Goal: Information Seeking & Learning: Learn about a topic

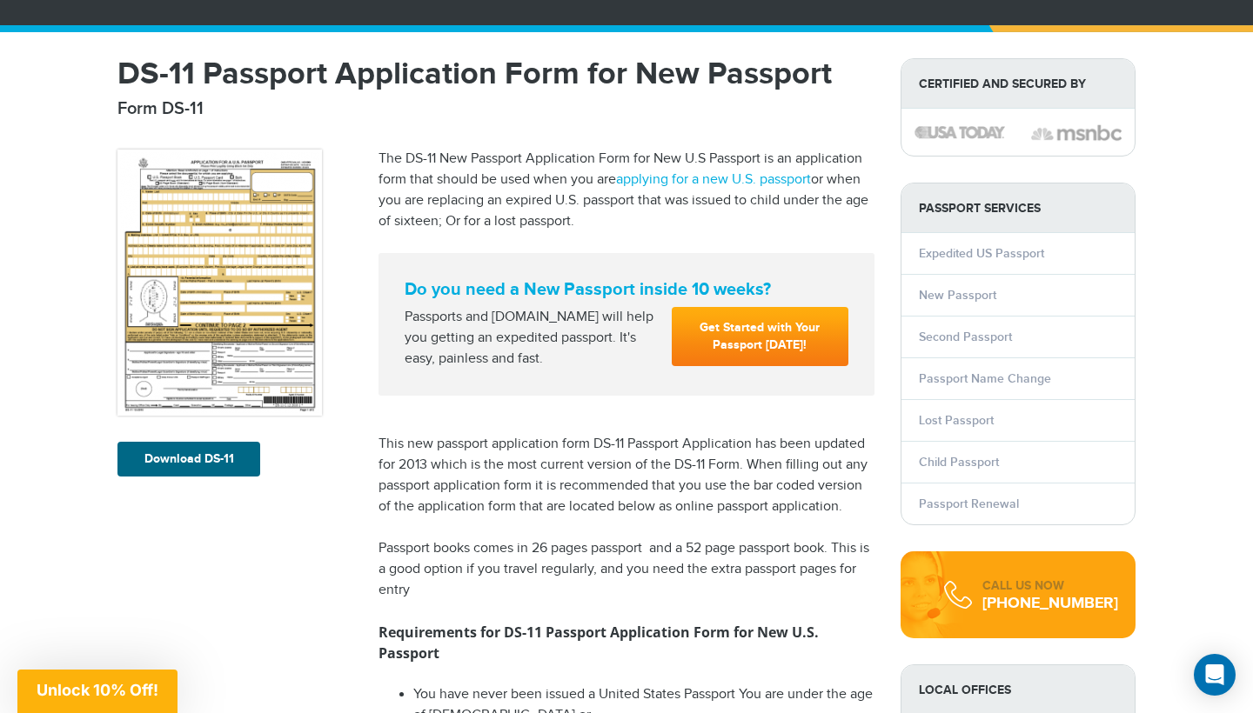
scroll to position [122, 0]
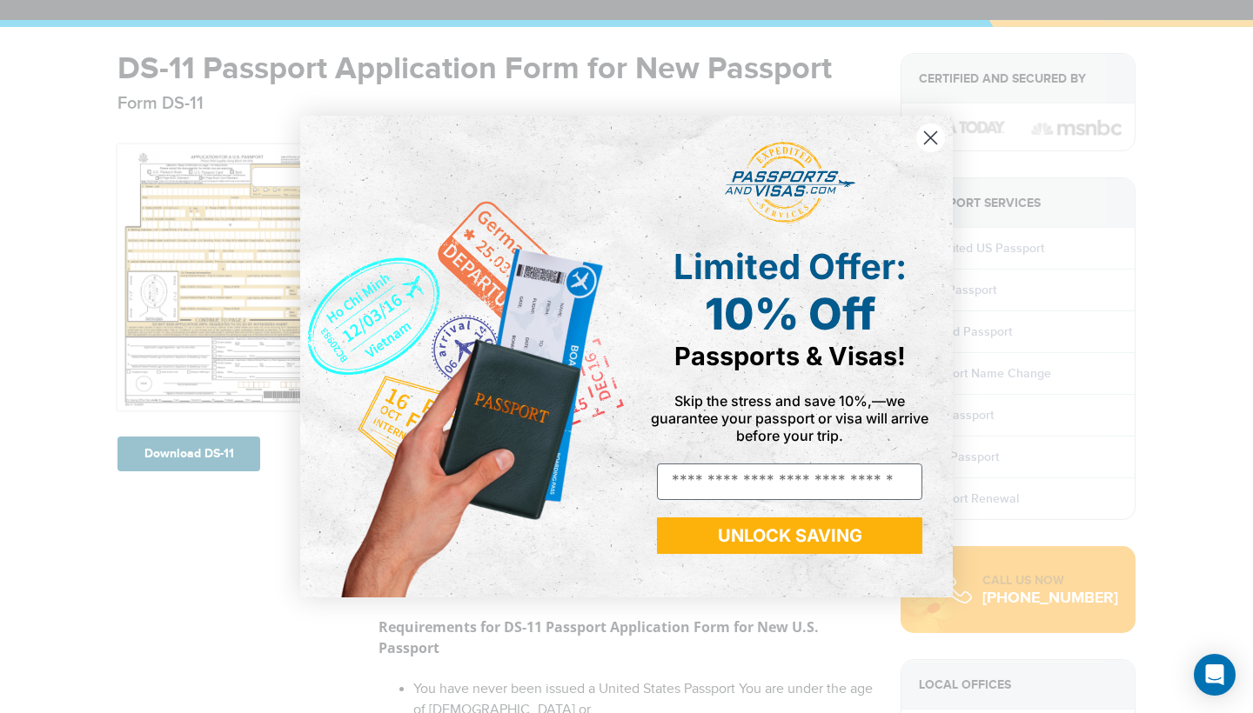
click at [932, 136] on icon "Close dialog" at bounding box center [931, 138] width 12 height 12
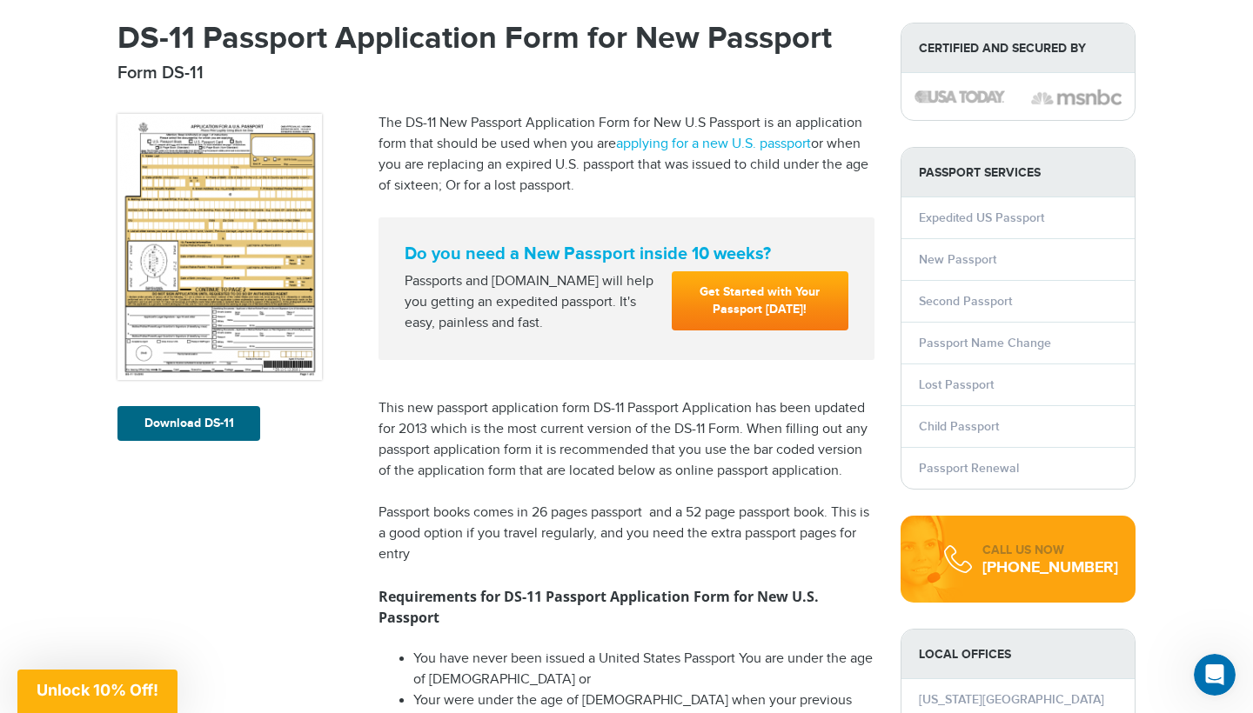
scroll to position [152, 0]
click at [962, 304] on link "Second Passport" at bounding box center [965, 301] width 93 height 15
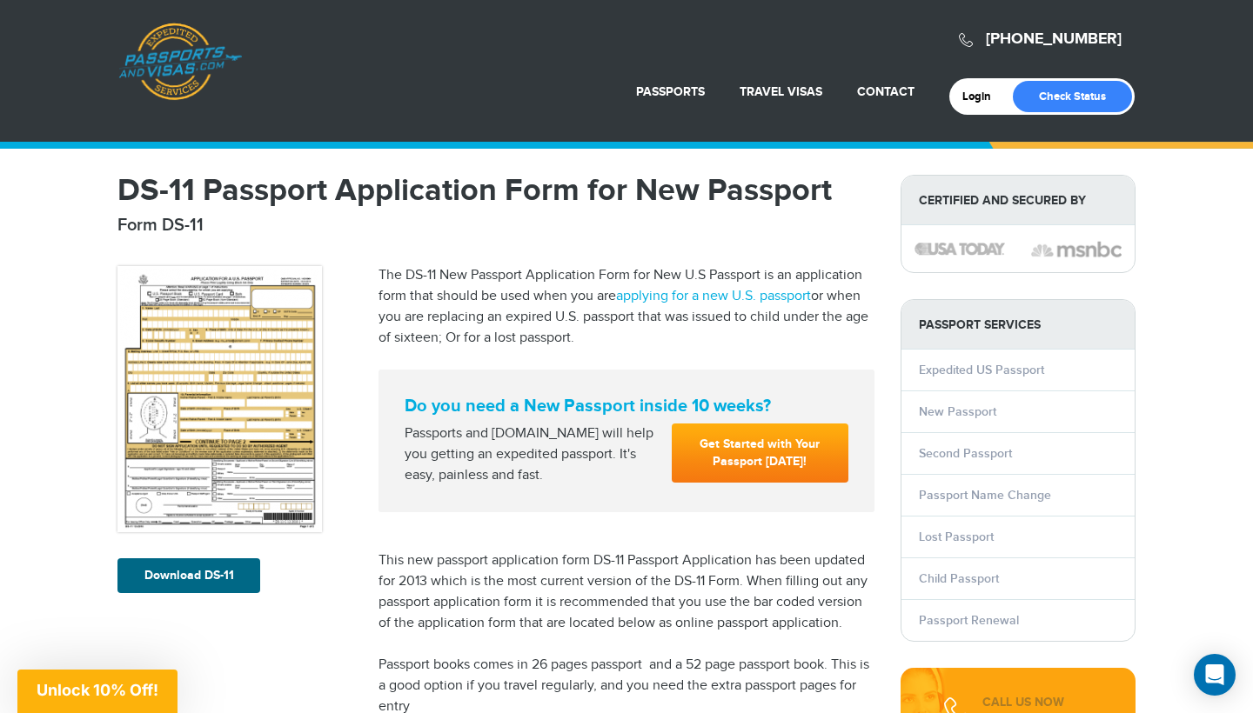
click at [221, 405] on img at bounding box center [219, 399] width 204 height 266
